Goal: Information Seeking & Learning: Check status

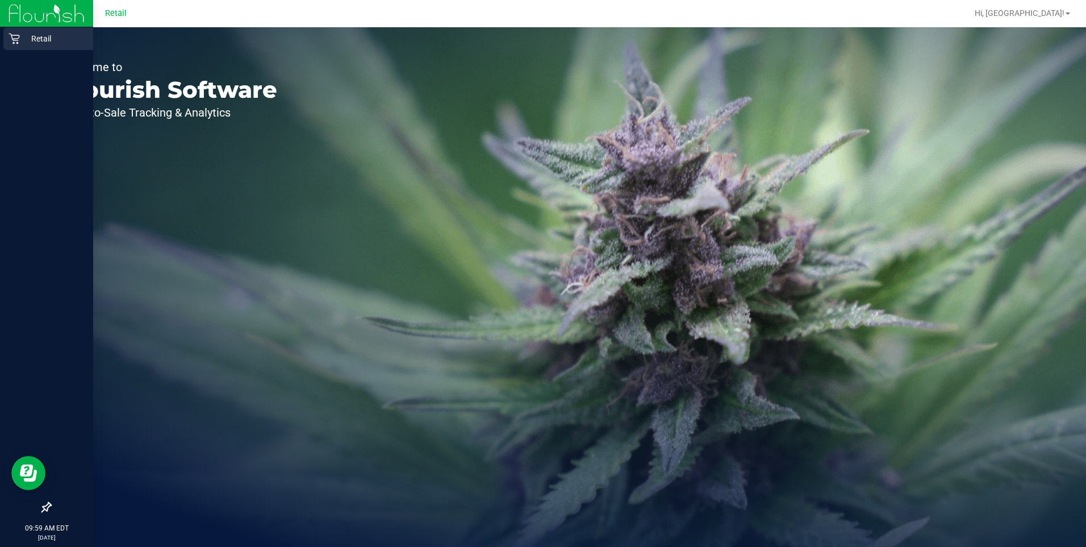
click at [15, 42] on icon at bounding box center [14, 38] width 11 height 11
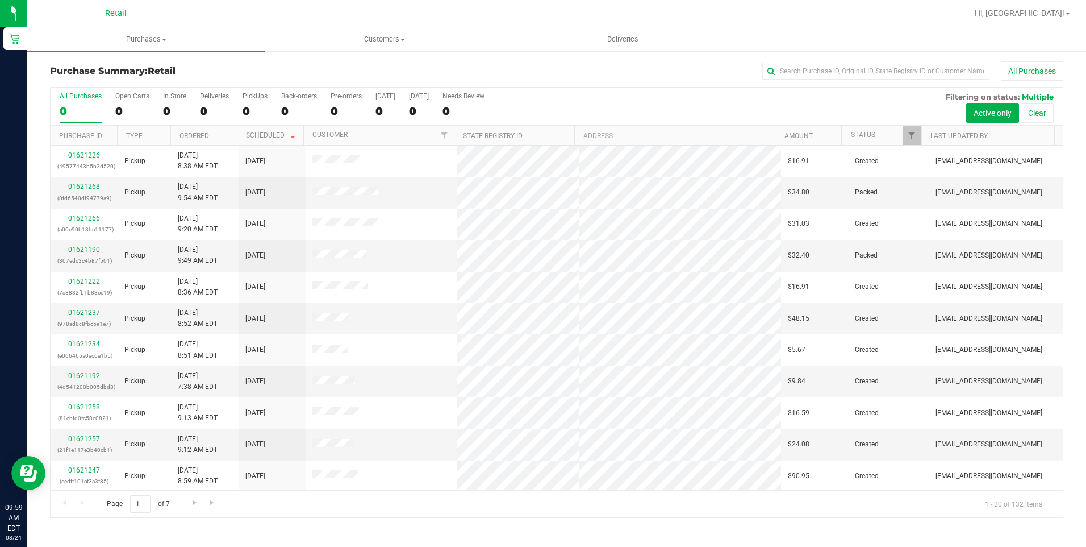
click at [153, 52] on div "Purchase Summary: Retail All Purchases All Purchases 0 Open Carts 0 In Store 0 …" at bounding box center [556, 289] width 1059 height 479
click at [155, 42] on span "Purchases" at bounding box center [146, 39] width 238 height 10
click at [132, 98] on li "All purchases" at bounding box center [146, 96] width 238 height 14
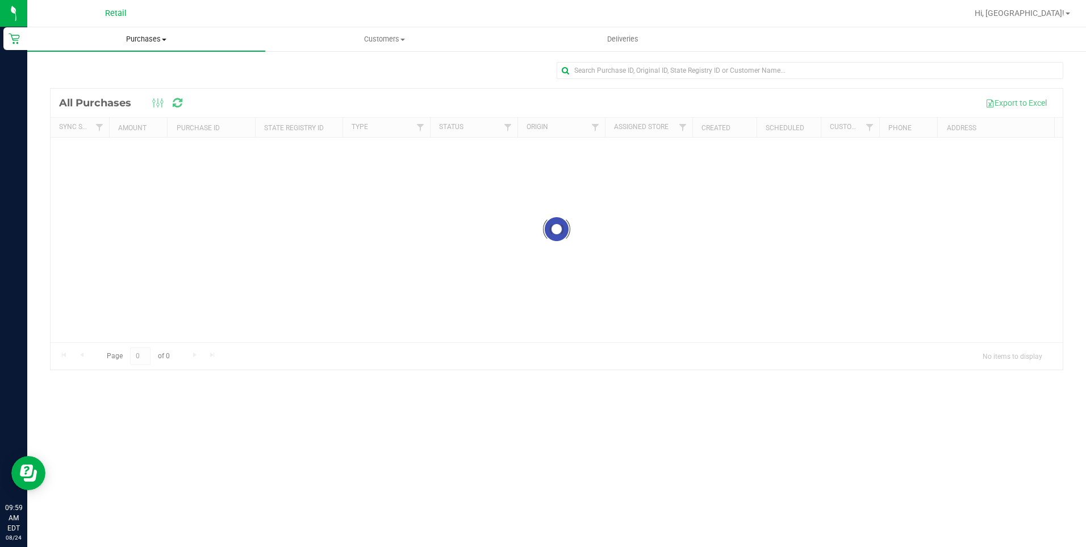
click at [136, 41] on span "Purchases" at bounding box center [146, 39] width 238 height 10
click at [193, 68] on li "Summary of purchases" at bounding box center [146, 69] width 238 height 14
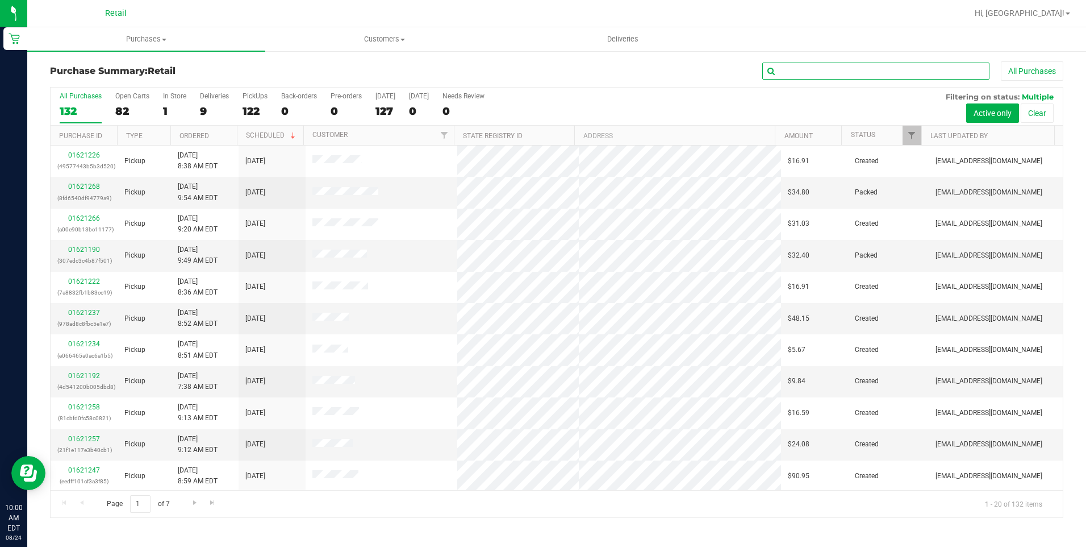
click at [928, 70] on input "text" at bounding box center [876, 71] width 227 height 17
